Goal: Information Seeking & Learning: Learn about a topic

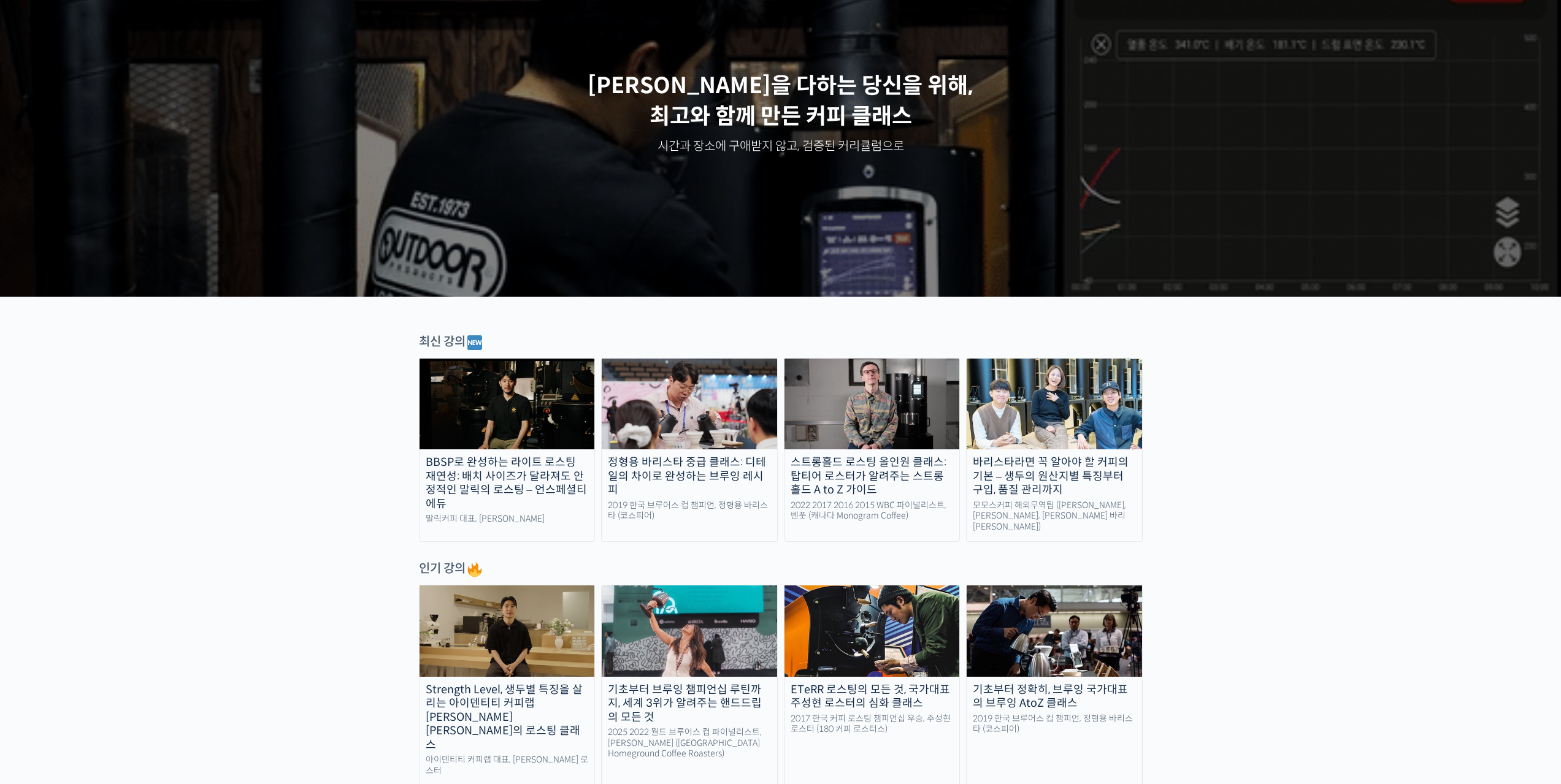
scroll to position [307, 0]
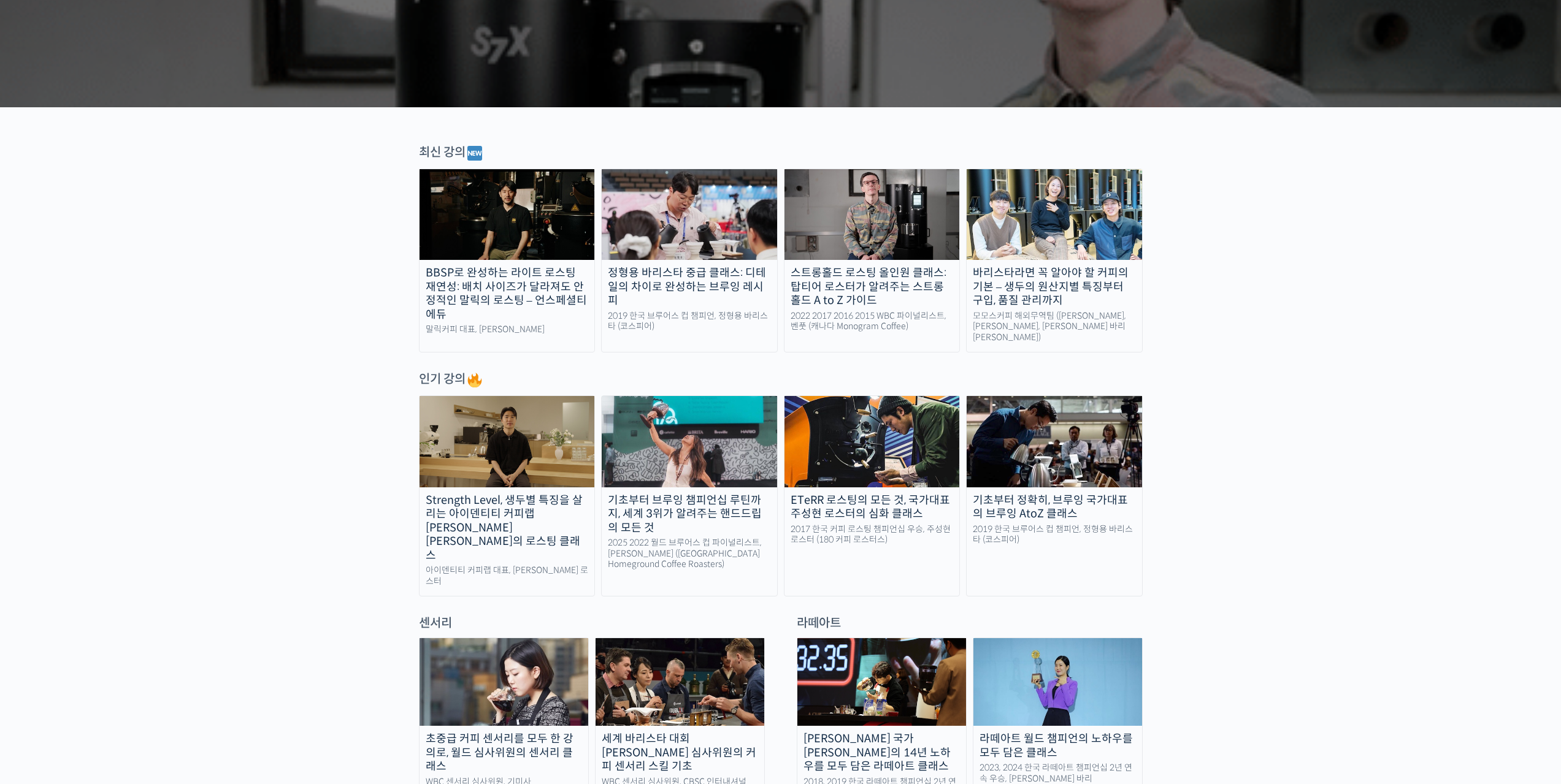
click at [698, 493] on div "기초부터 브루잉 챔피언십 루틴까지, 세계 3위가 알려주는 핸드드립의 모든 것" at bounding box center [689, 514] width 175 height 42
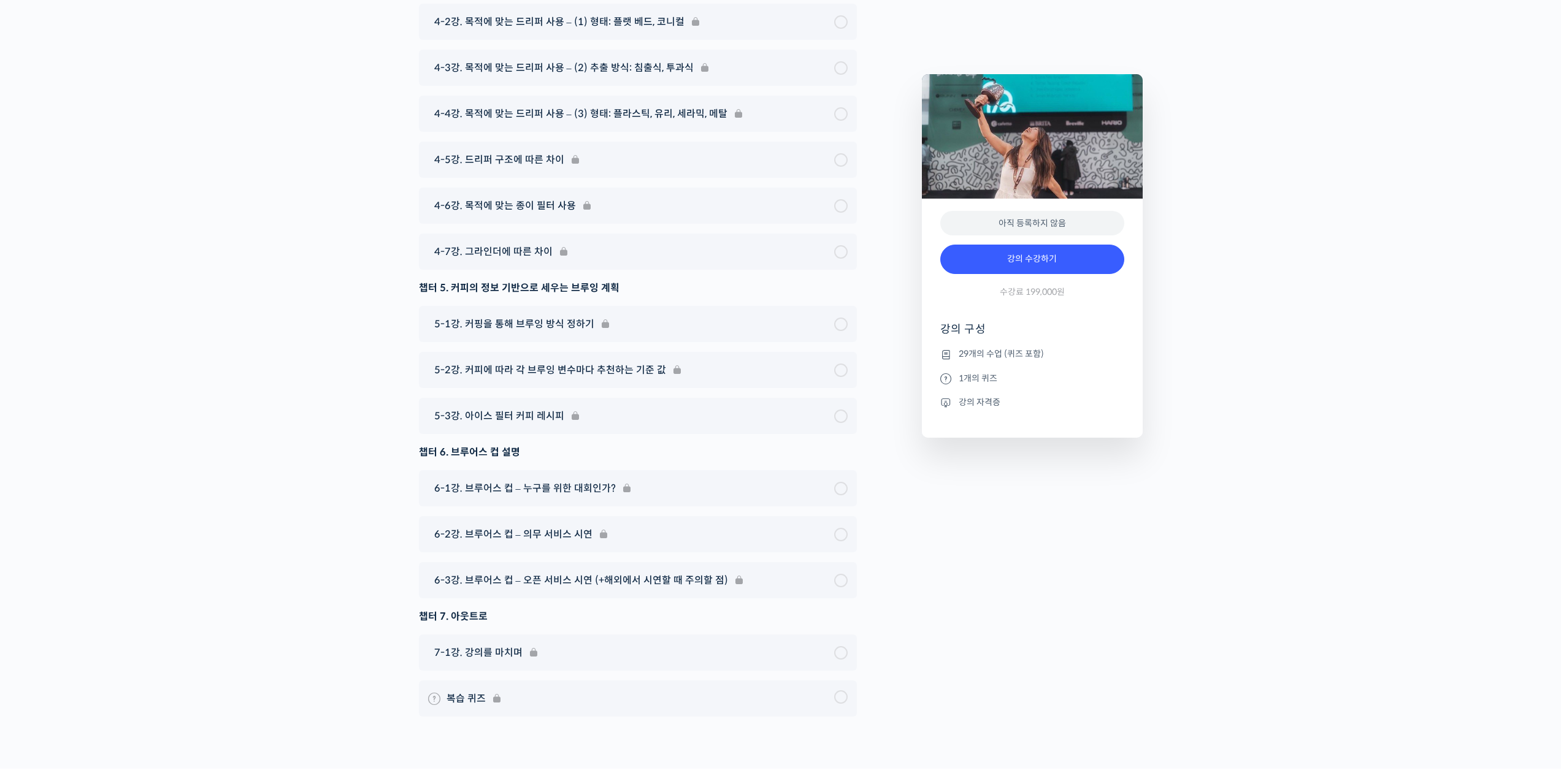
scroll to position [7047, 0]
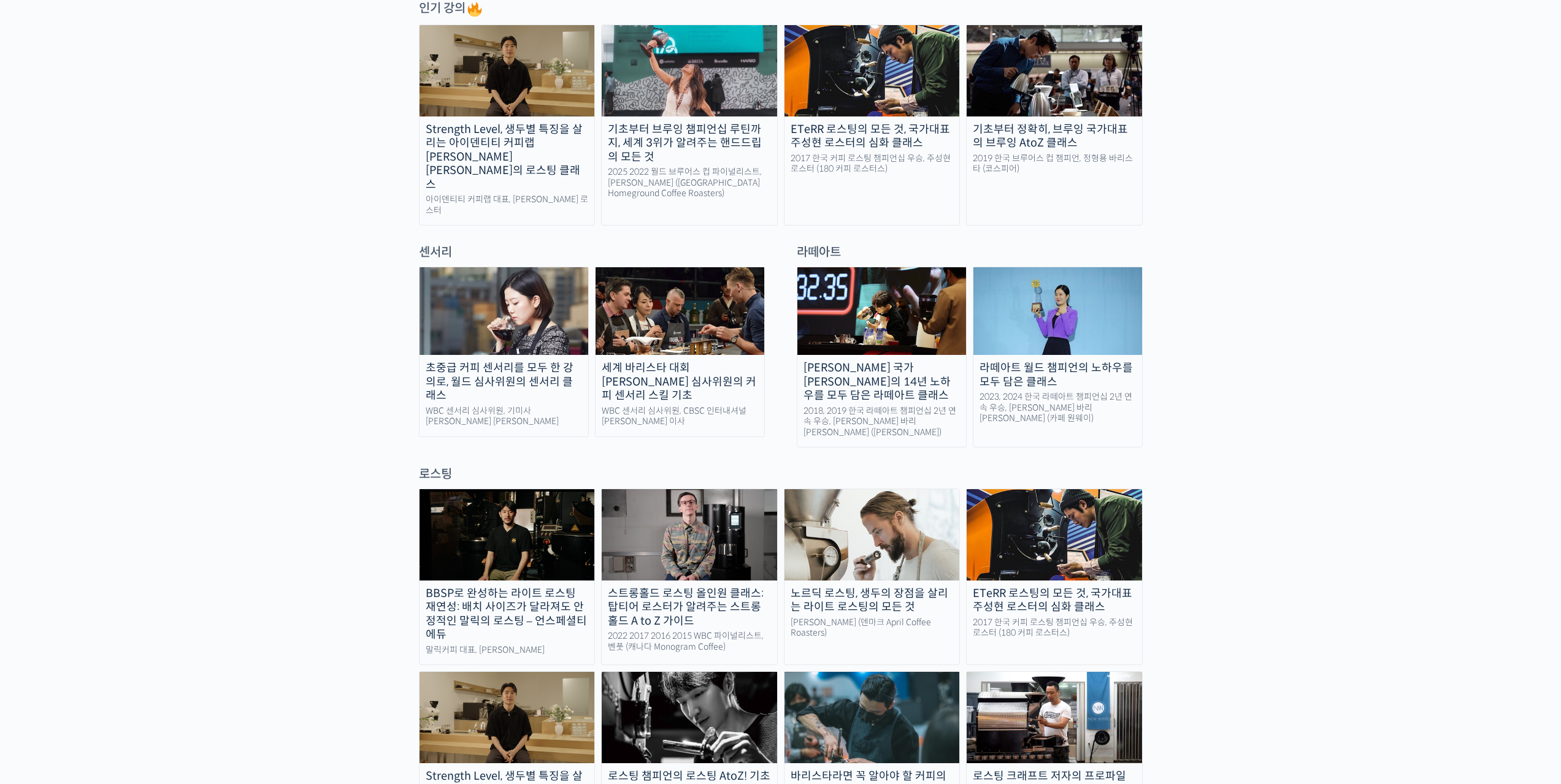
scroll to position [735, 0]
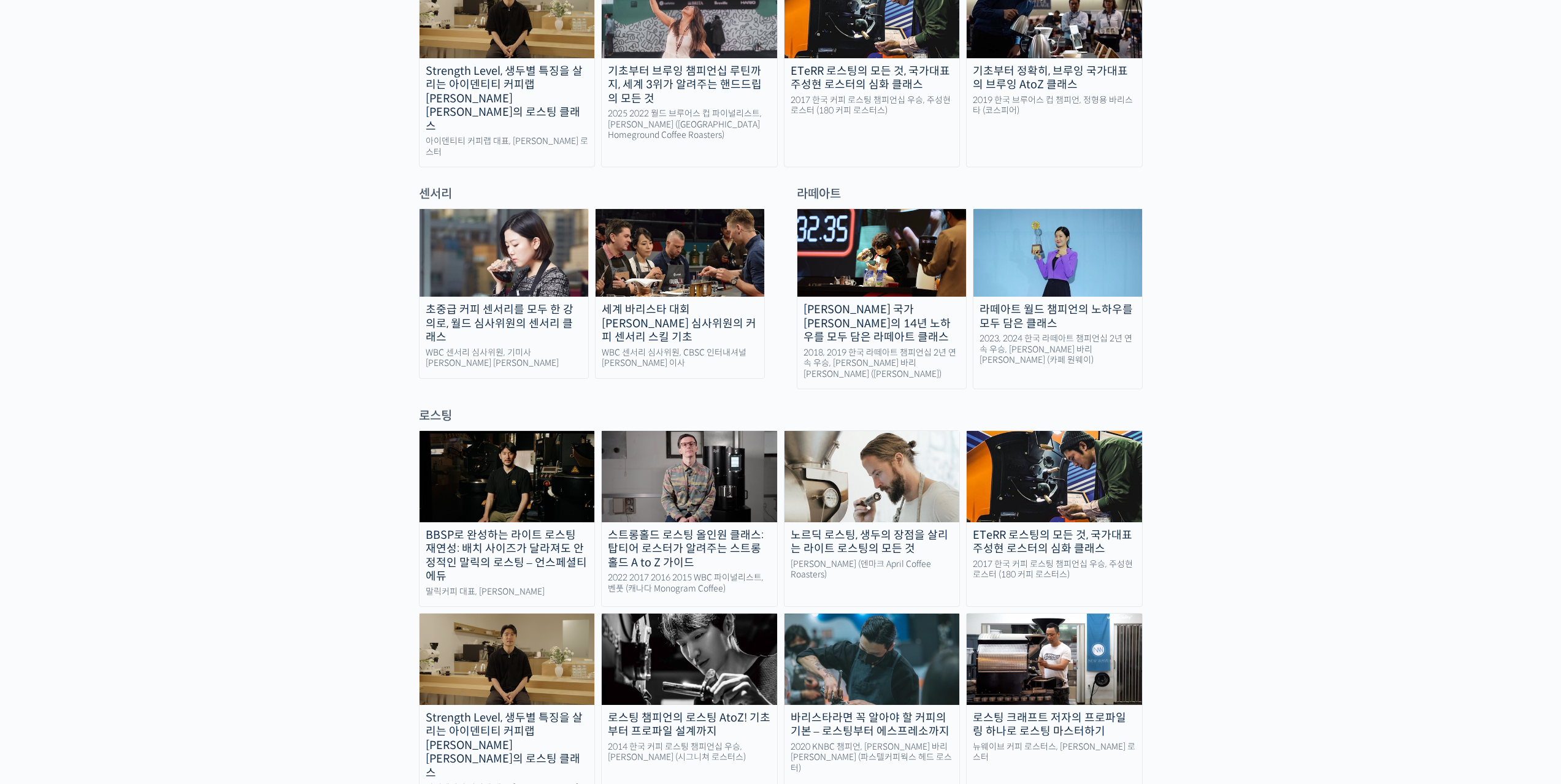
click at [511, 306] on div "초중급 커피 센서리를 모두 한 강의로, 월드 심사위원의 센서리 클래스" at bounding box center [503, 324] width 169 height 42
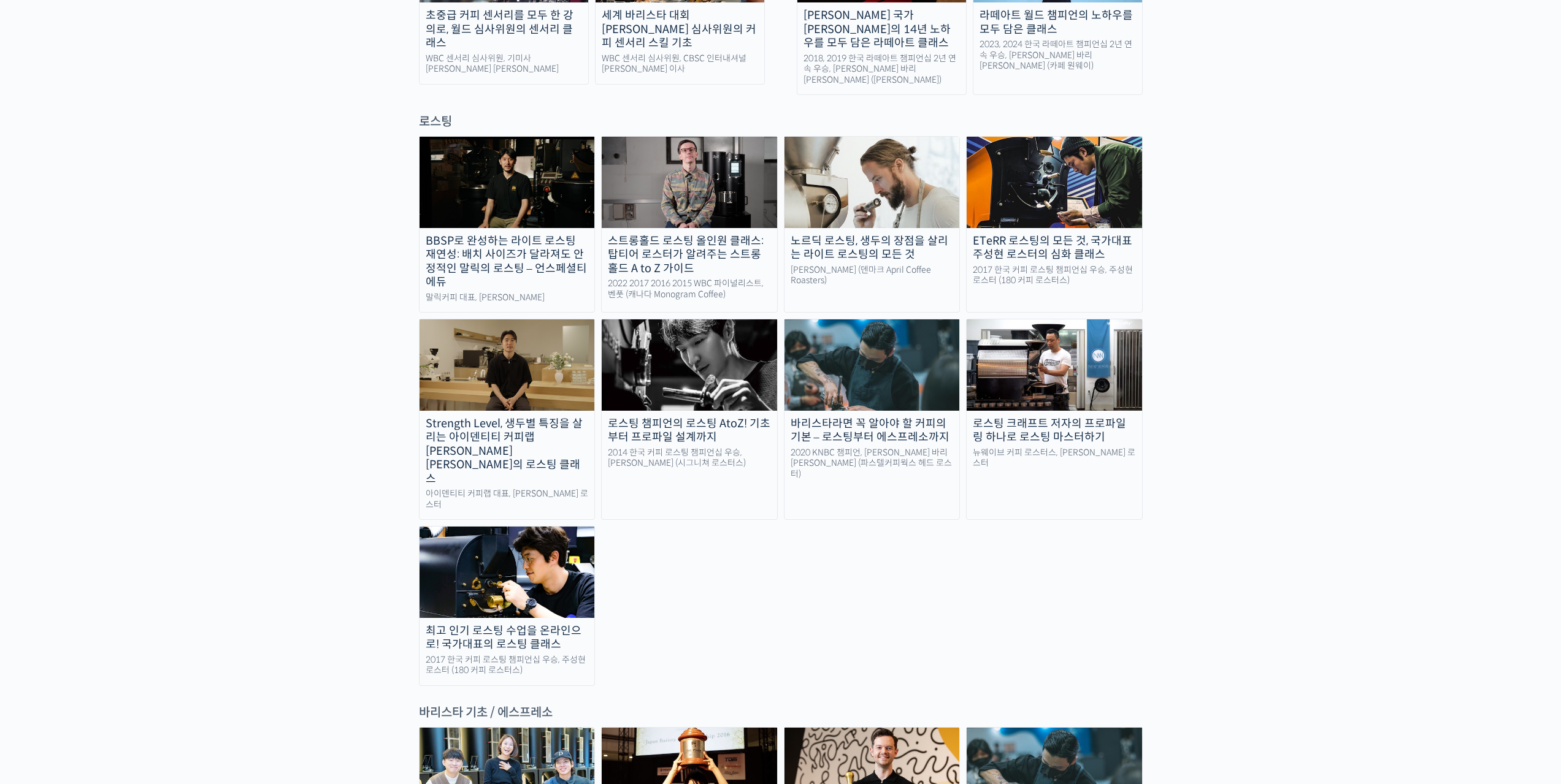
scroll to position [1288, 0]
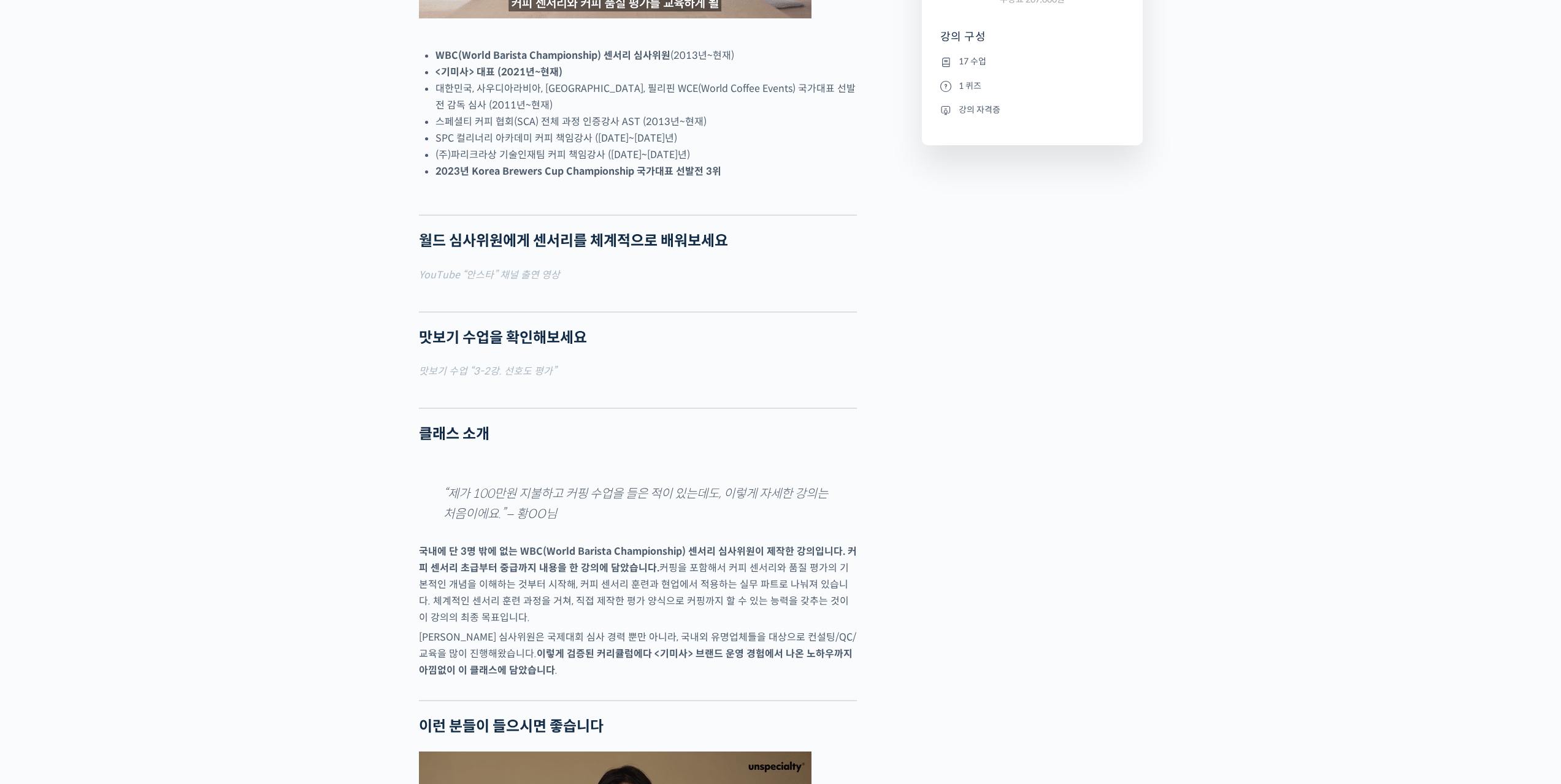
scroll to position [552, 0]
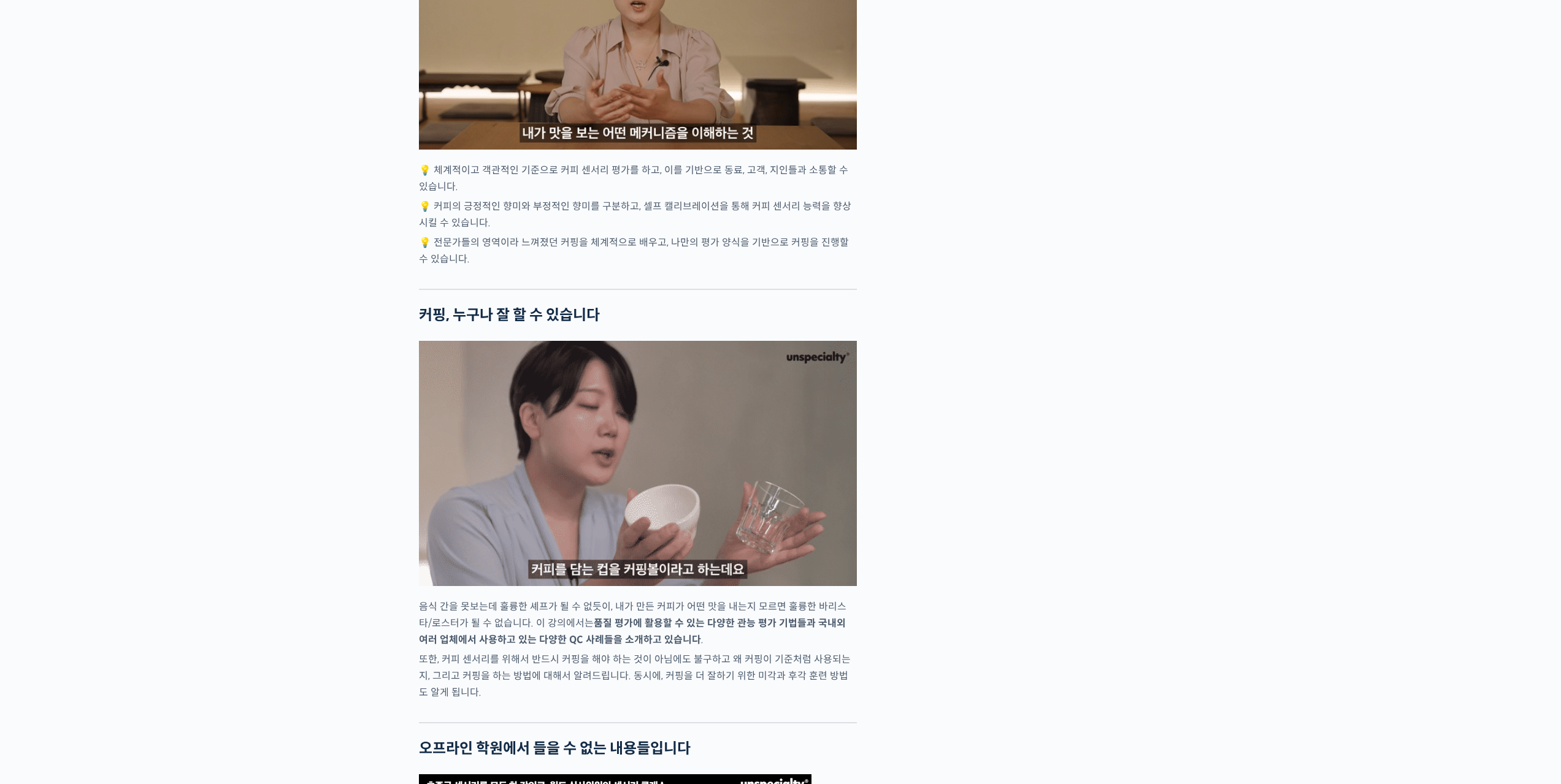
checkbox input "true"
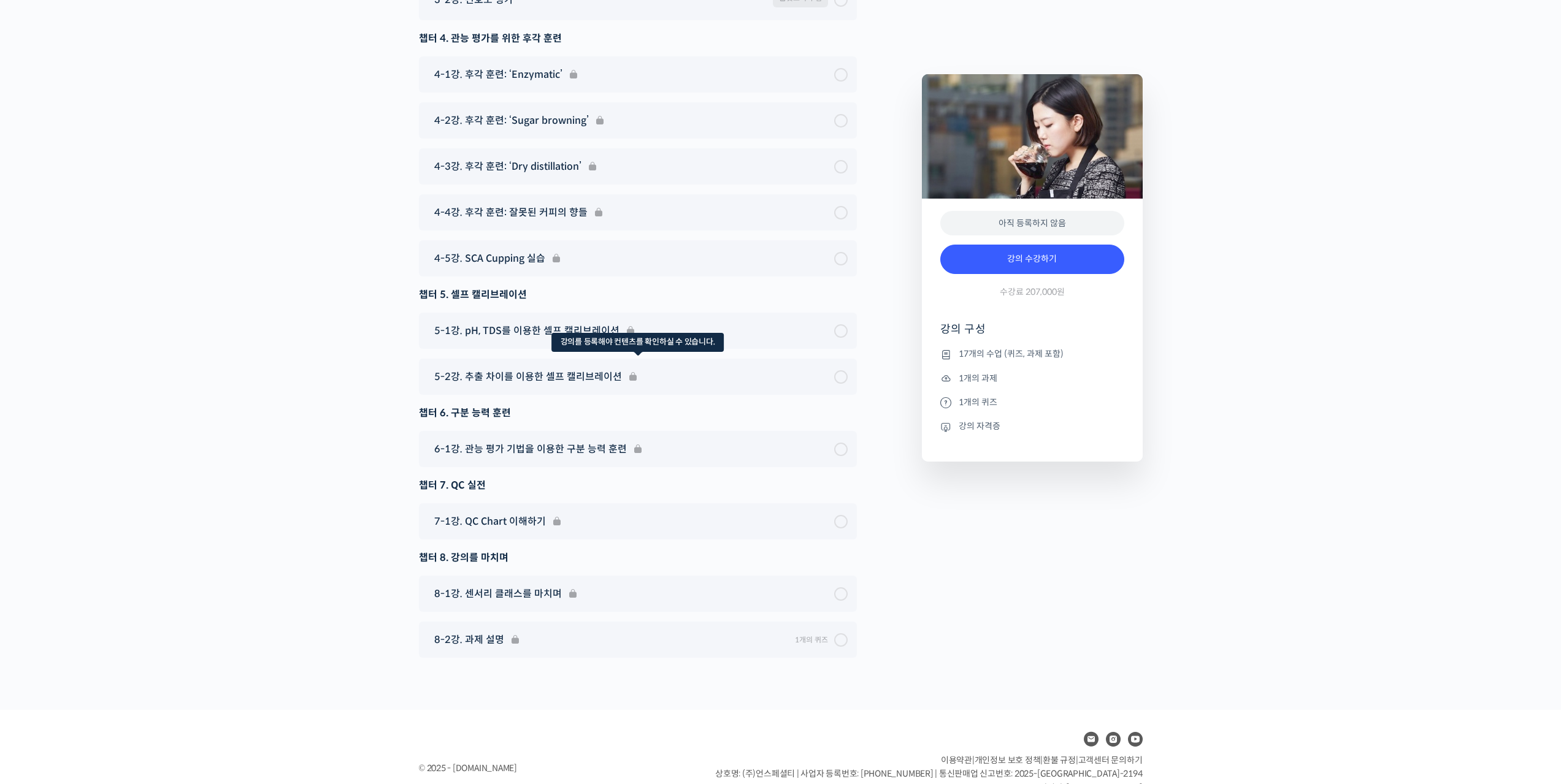
scroll to position [8317, 0]
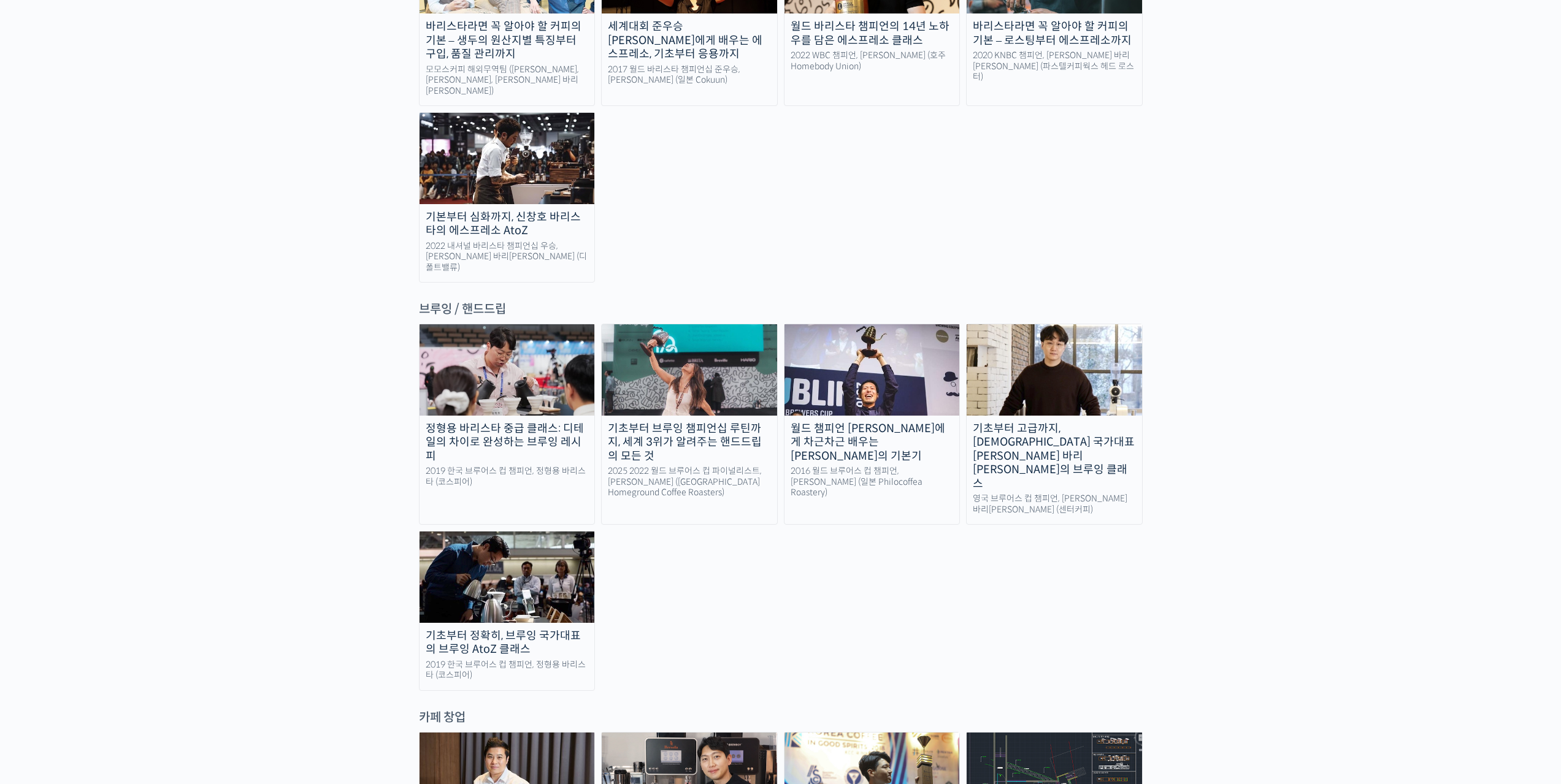
scroll to position [1839, 0]
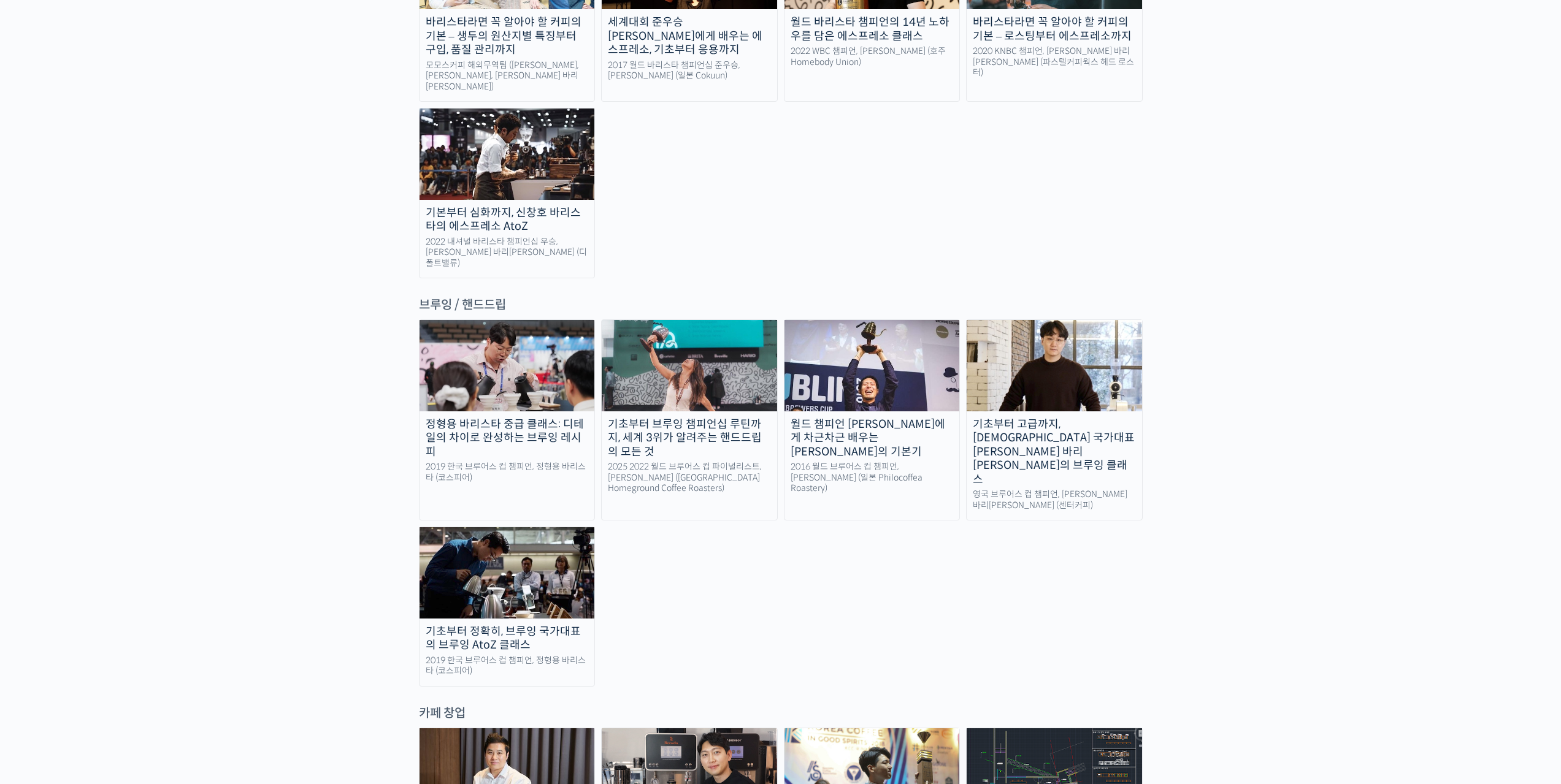
click at [534, 625] on div "기초부터 정확히, 브루잉 국가대표의 브루잉 AtoZ 클래스" at bounding box center [507, 638] width 175 height 28
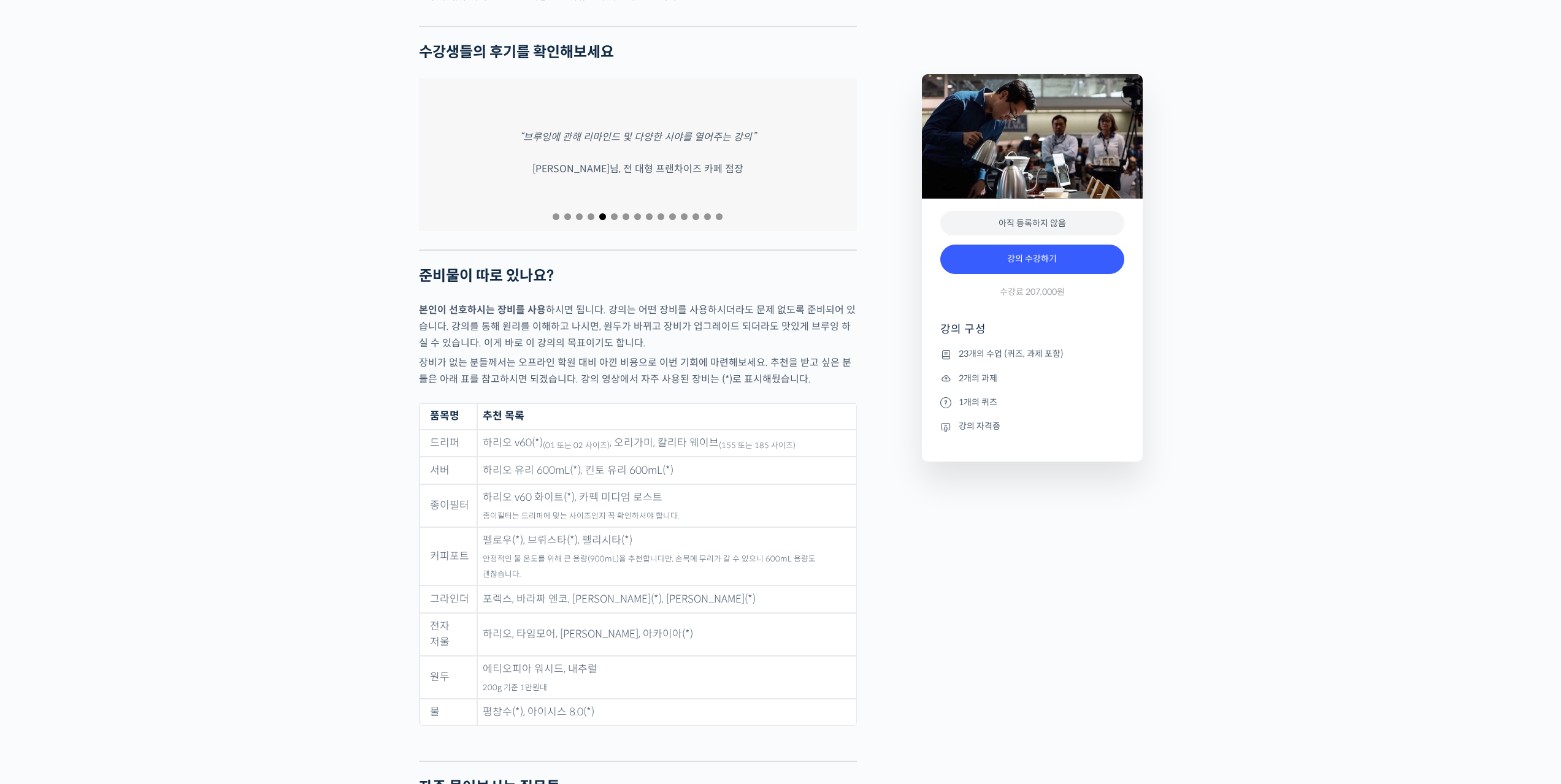
scroll to position [5579, 0]
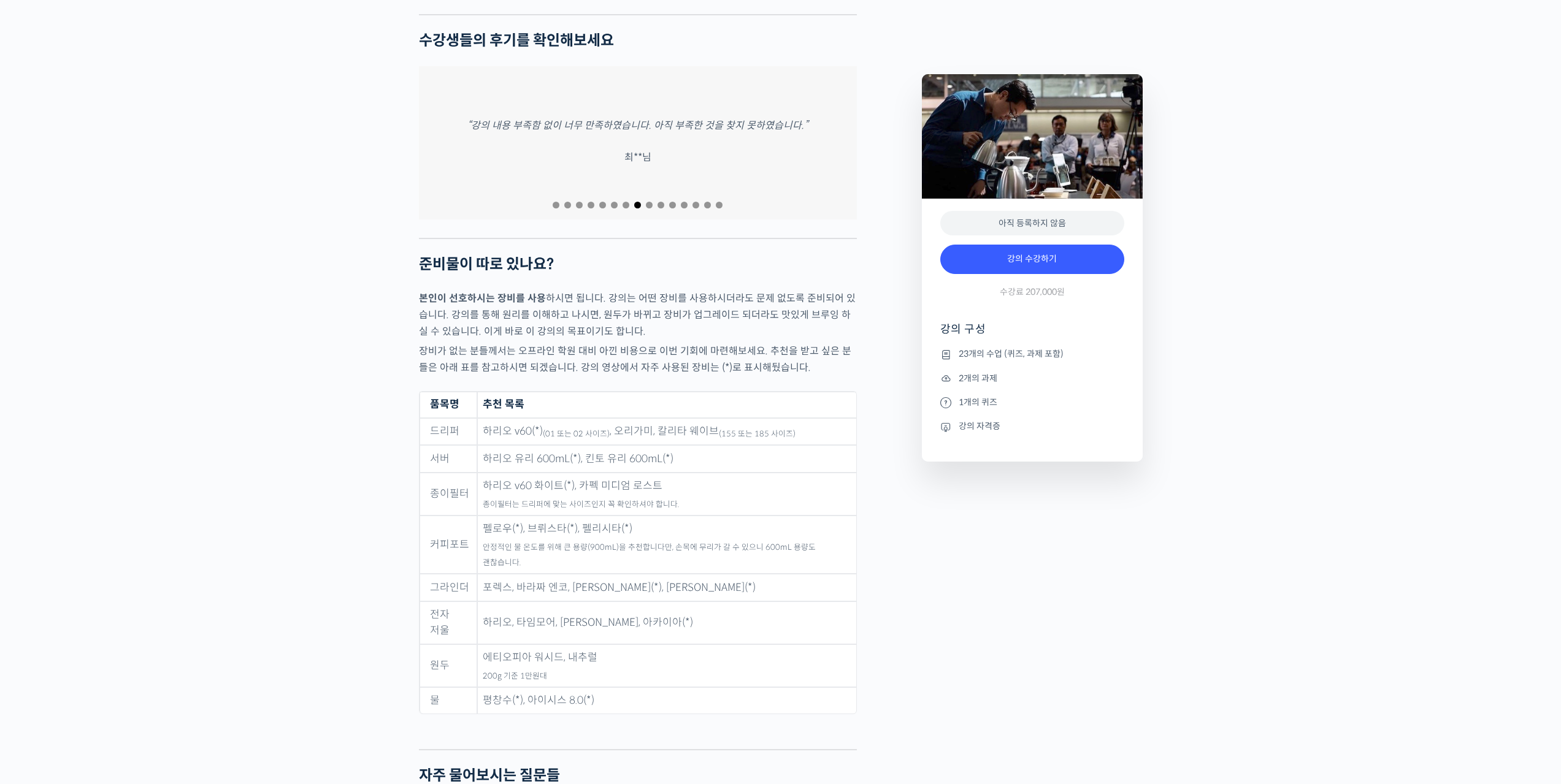
click at [618, 564] on sub "안정적인 물 온도를 위해 큰 용량(900mL)을 추천합니다만, 손목에 무리가 갈 수 있으니 600mL 용량도 괜찮습니다." at bounding box center [650, 555] width 334 height 26
click at [660, 593] on td "포렉스, 바라짜 엔코, [PERSON_NAME](*), [PERSON_NAME](*)" at bounding box center [667, 587] width 379 height 28
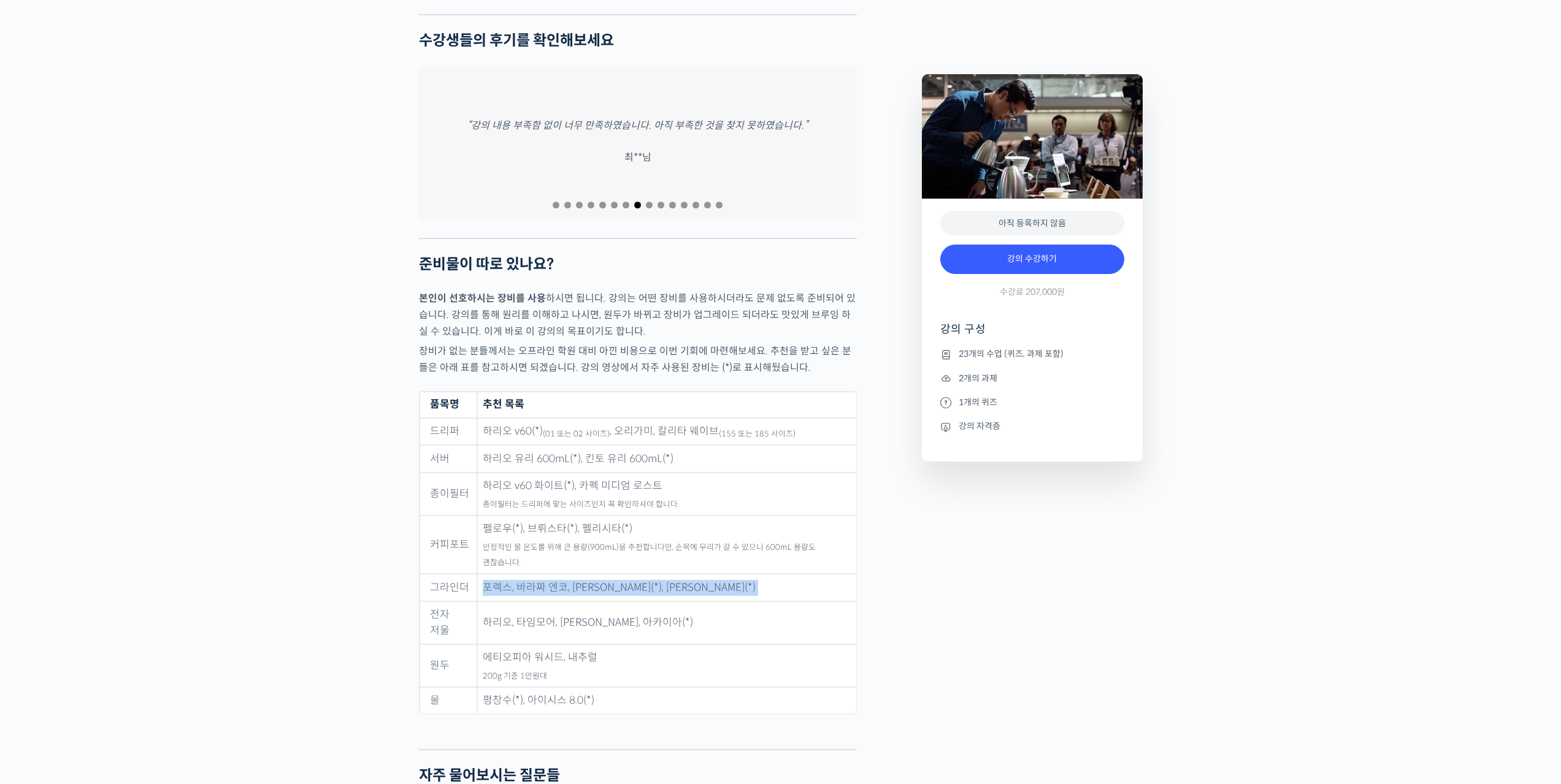
drag, startPoint x: 660, startPoint y: 593, endPoint x: 661, endPoint y: 607, distance: 14.0
click at [661, 601] on tbody "드리퍼 하리오 v60(*) (01 또는 02 사이즈) , 오리가미, 칼리타 웨이브 (155 또는 185 사이즈) 서버 하리오 유리 600mL(…" at bounding box center [638, 566] width 436 height 296
click at [660, 615] on td "하리오, 타임모어, [PERSON_NAME], 아카이아(*)" at bounding box center [667, 622] width 379 height 43
click at [580, 622] on td "하리오, 타임모어, [PERSON_NAME], 아카이아(*)" at bounding box center [667, 622] width 379 height 43
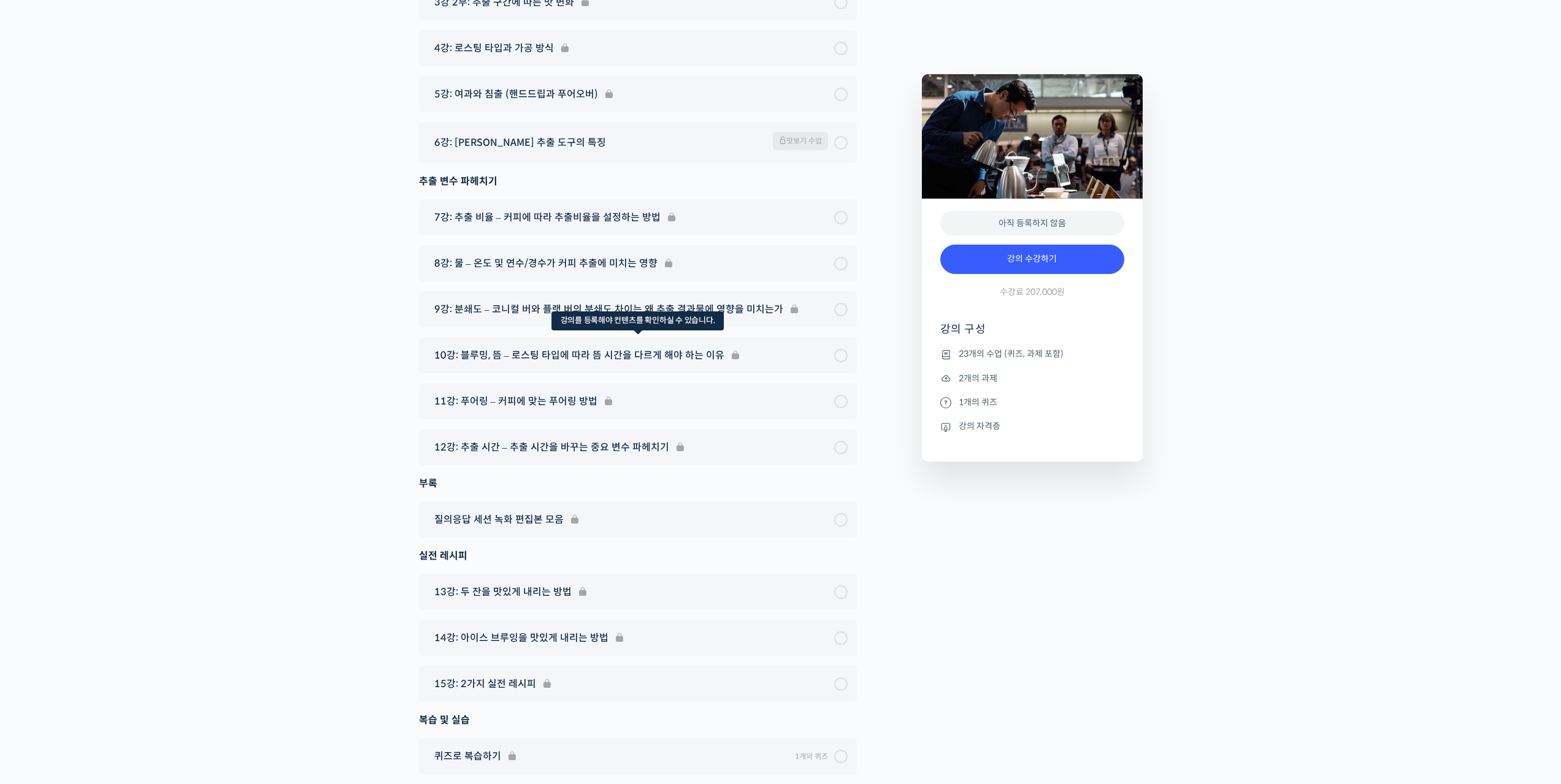
scroll to position [7051, 0]
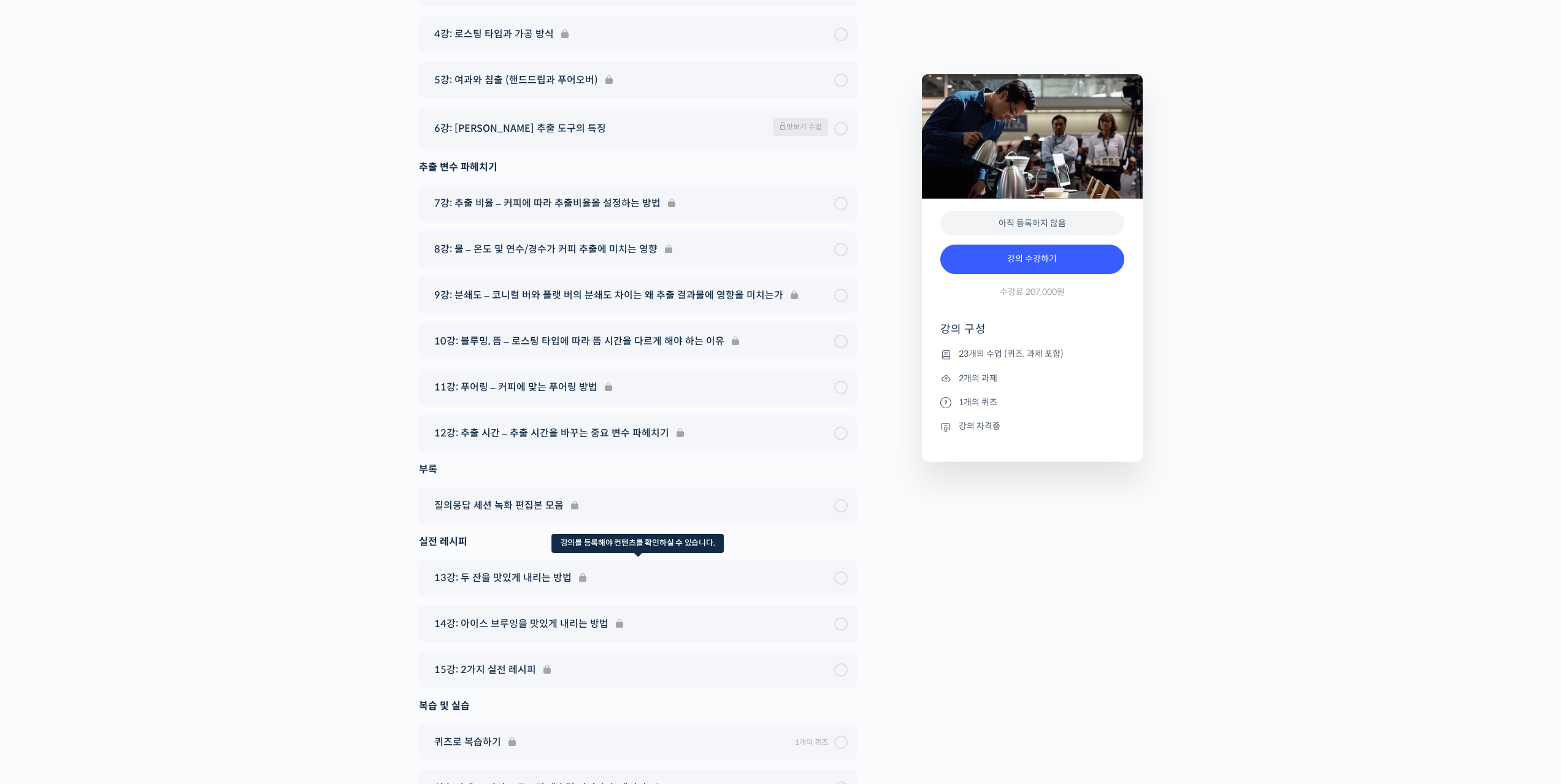
click at [514, 569] on div "13강: 두 잔을 맛있게 내리는 방법" at bounding box center [639, 578] width 438 height 36
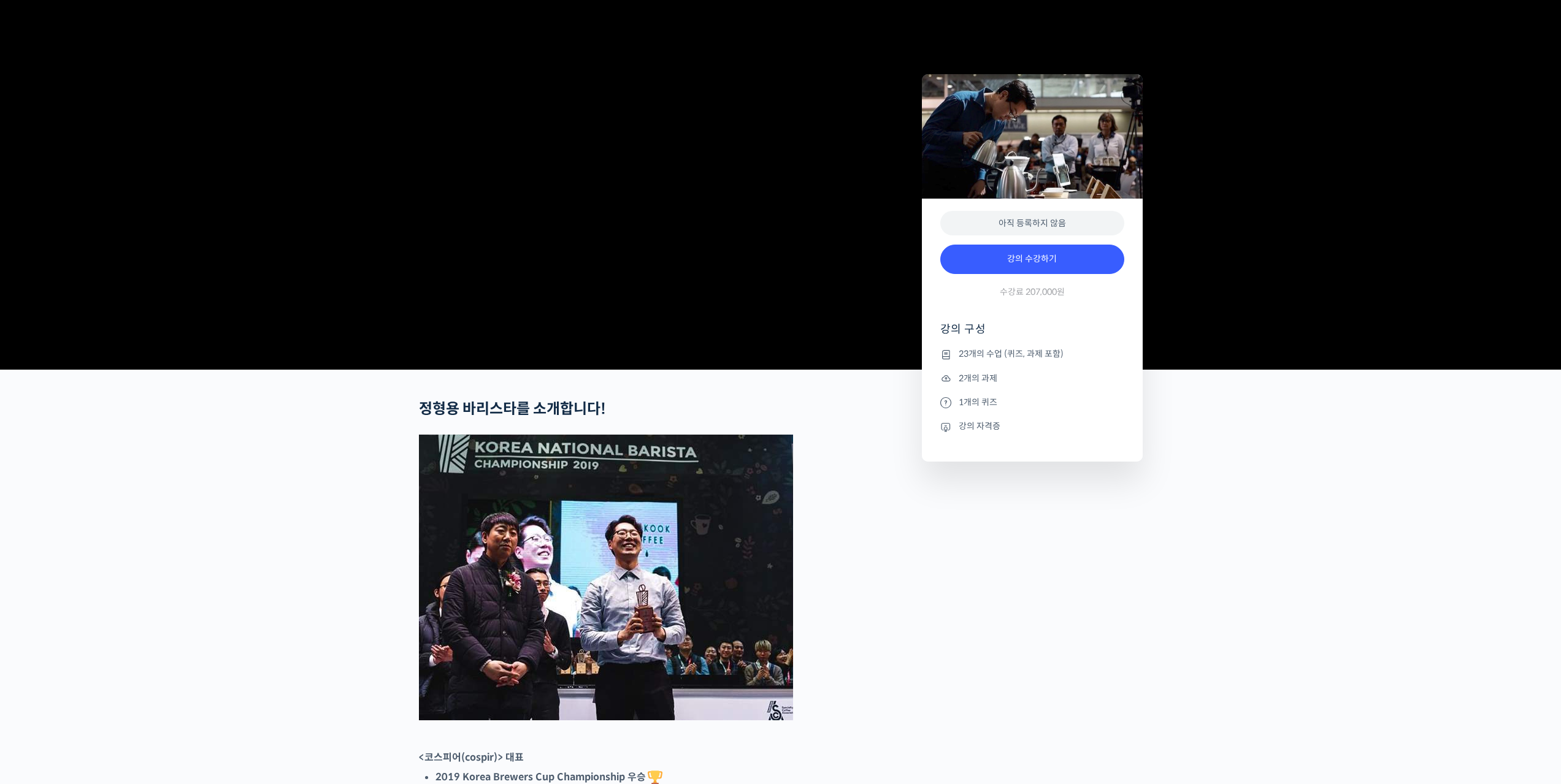
scroll to position [0, 0]
